Goal: Navigation & Orientation: Find specific page/section

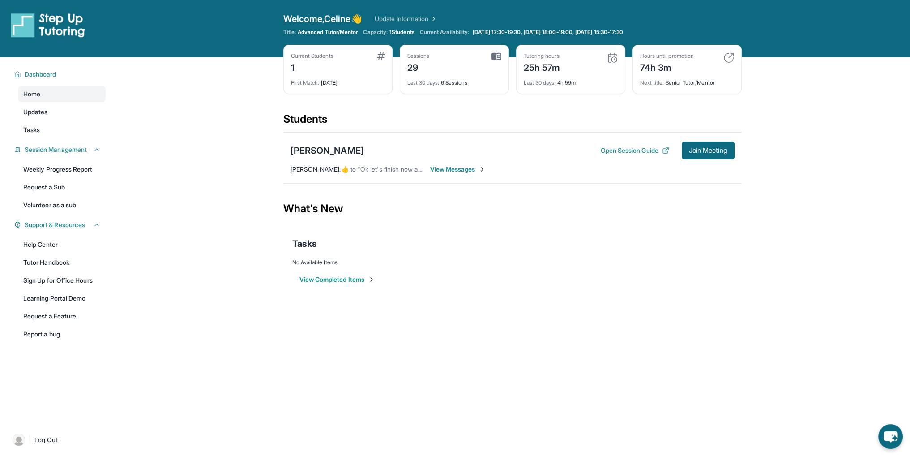
click at [317, 278] on button "View Completed Items" at bounding box center [338, 279] width 76 height 9
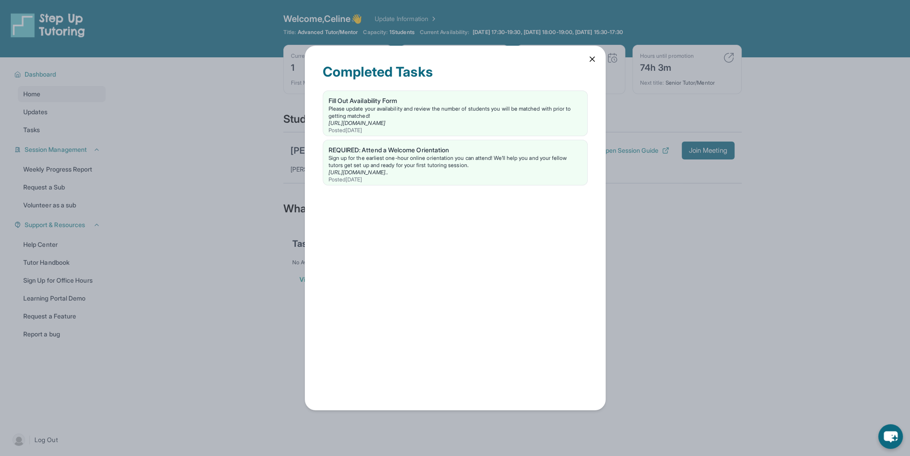
click at [585, 59] on div "Completed Tasks Fill Out Availability Form Please update your availability and …" at bounding box center [455, 228] width 301 height 364
click at [591, 60] on icon at bounding box center [592, 59] width 4 height 4
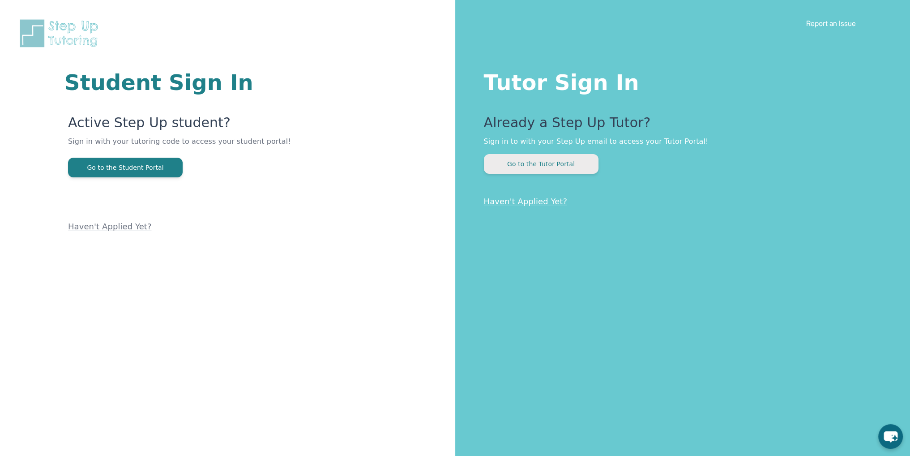
click at [534, 167] on button "Go to the Tutor Portal" at bounding box center [541, 164] width 115 height 20
